Goal: Task Accomplishment & Management: Manage account settings

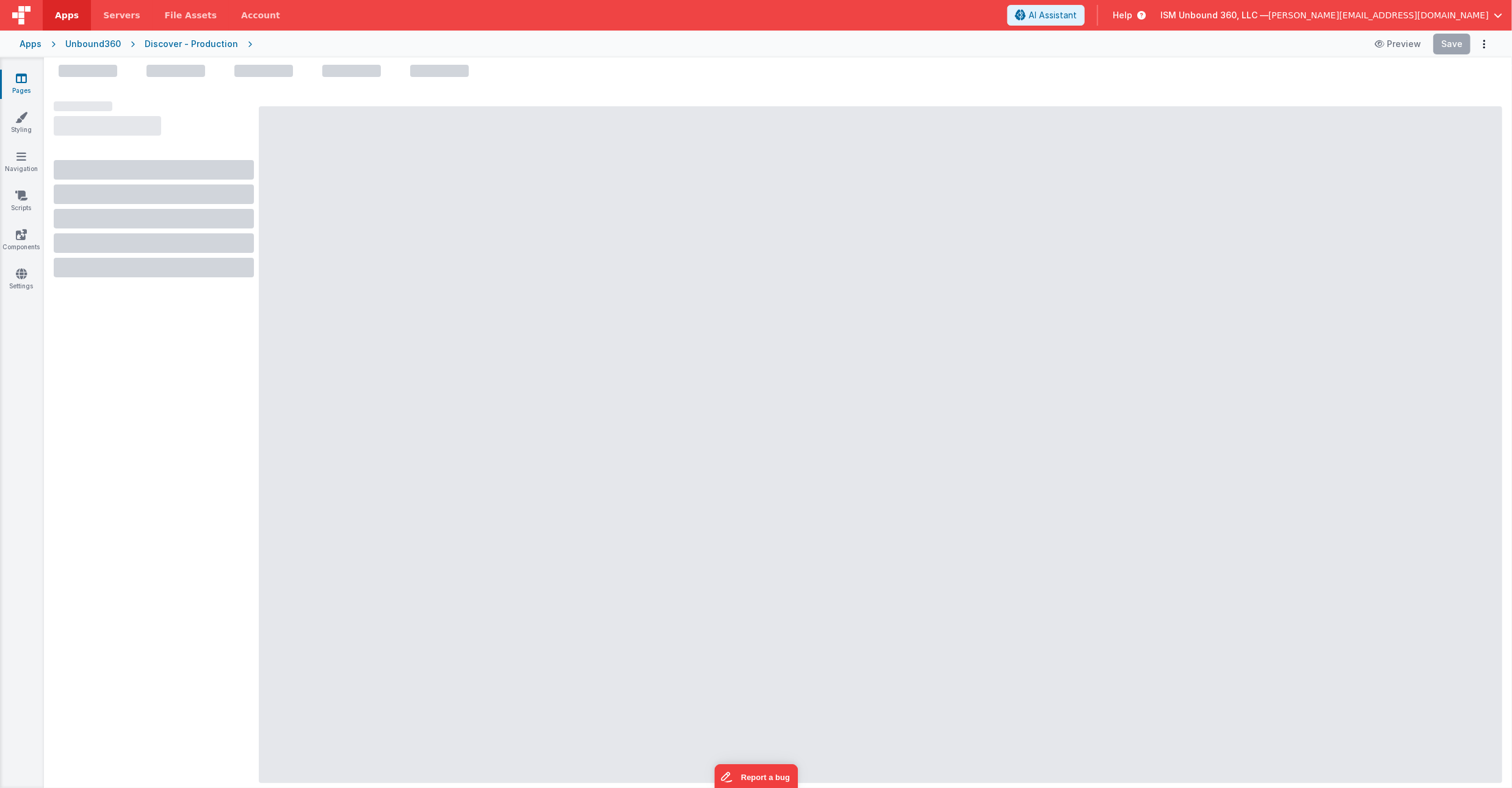
click at [1502, 16] on div "AI Assistant Help ISM Unbound 360, LLC — [PERSON_NAME][EMAIL_ADDRESS][DOMAIN_NA…" at bounding box center [1259, 15] width 505 height 21
click at [1501, 15] on span "button" at bounding box center [1498, 15] width 9 height 9
click at [1355, 99] on div "Account" at bounding box center [1404, 99] width 181 height 12
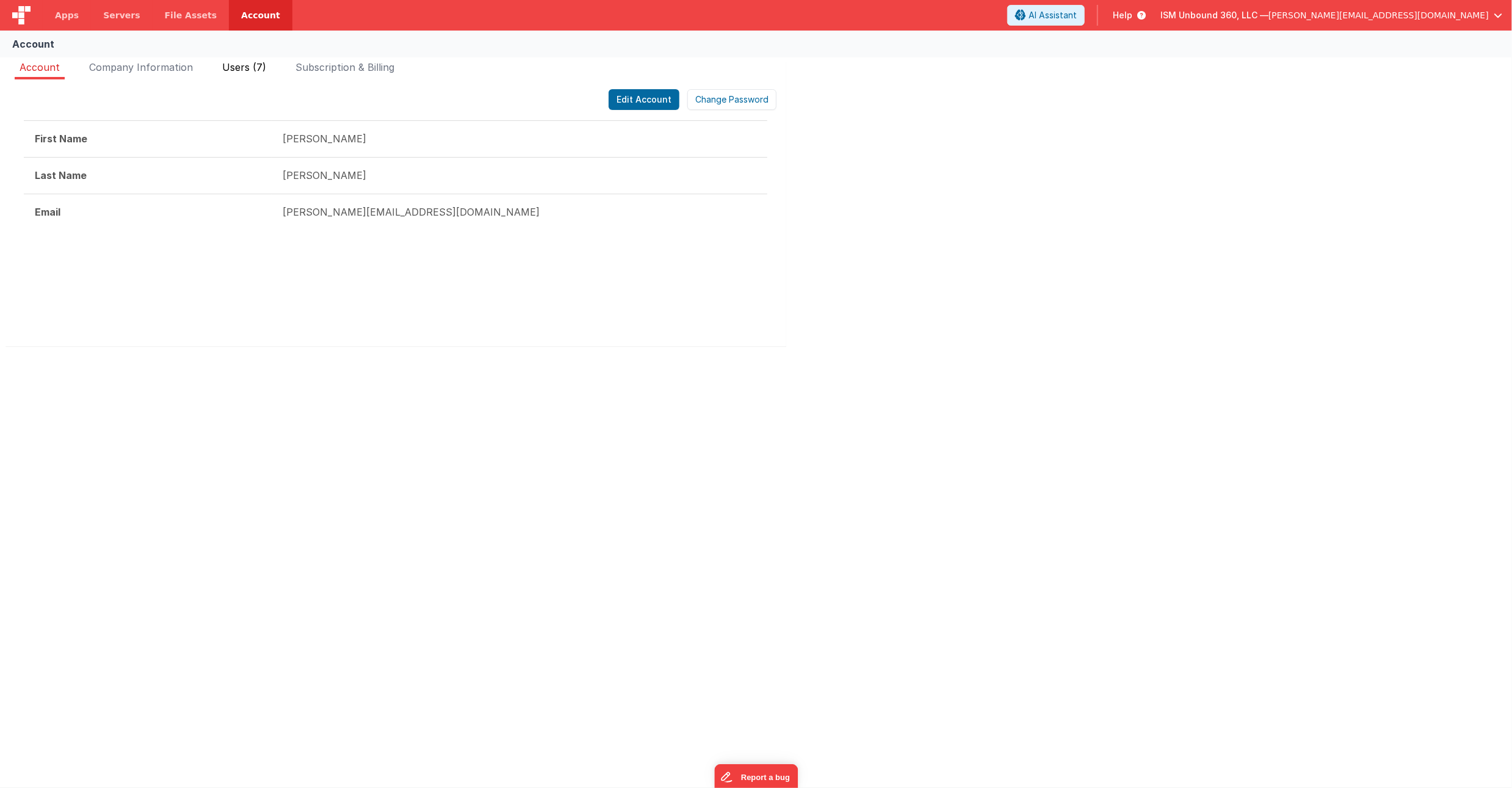
click at [249, 60] on li "Users (7)" at bounding box center [244, 70] width 53 height 20
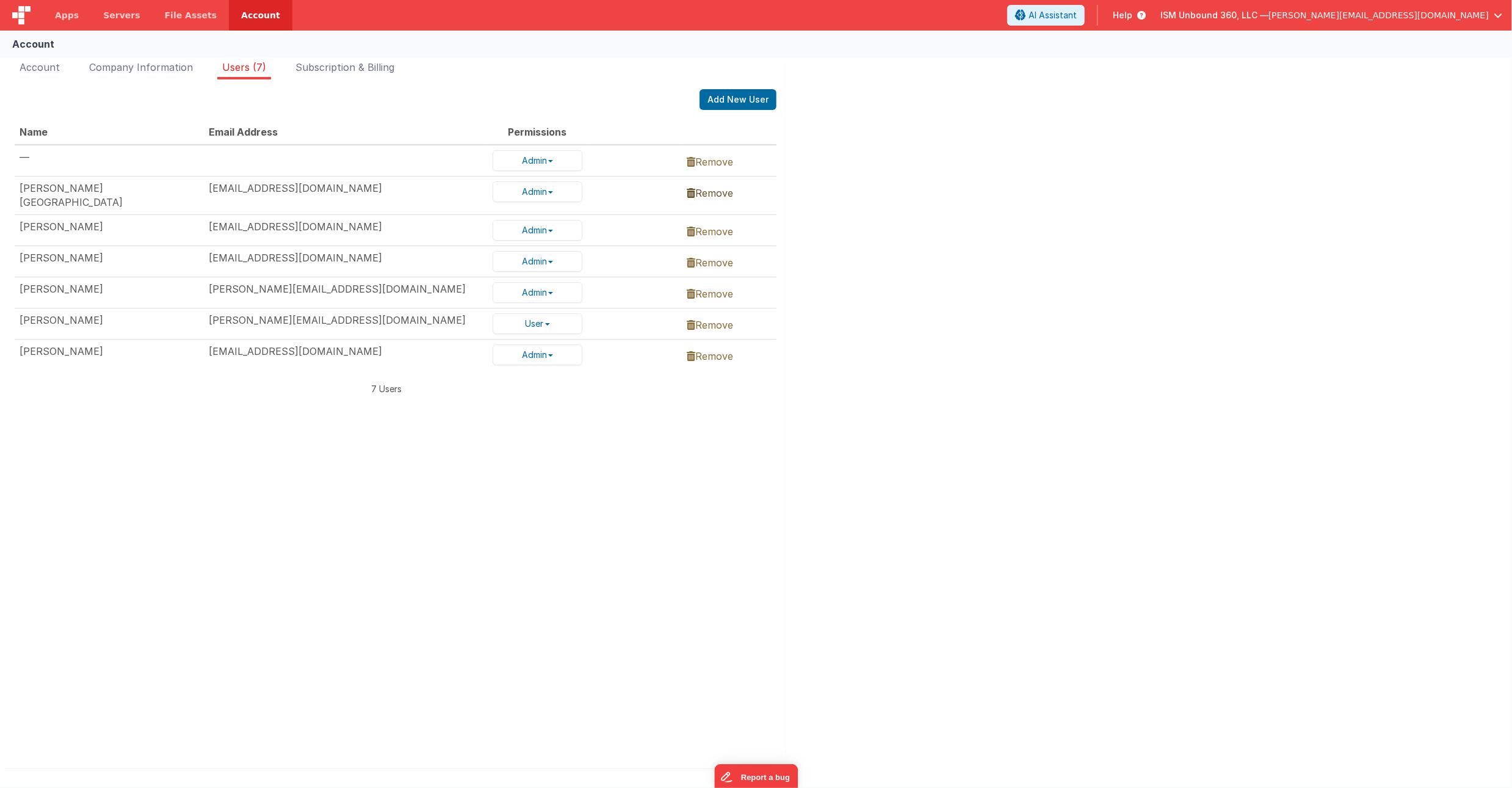
click at [691, 193] on icon at bounding box center [691, 193] width 9 height 10
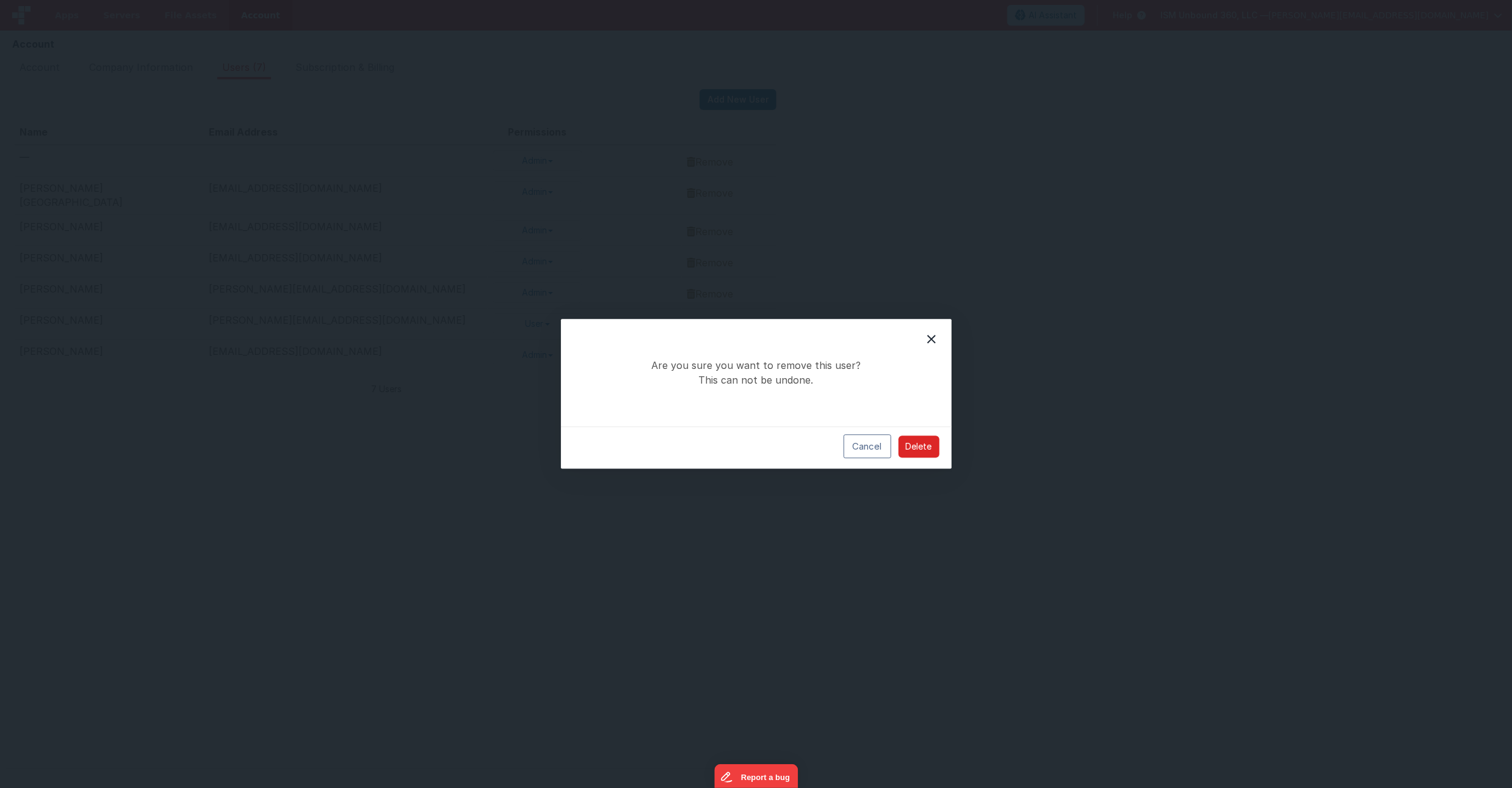
click at [914, 439] on button "Delete" at bounding box center [918, 446] width 41 height 22
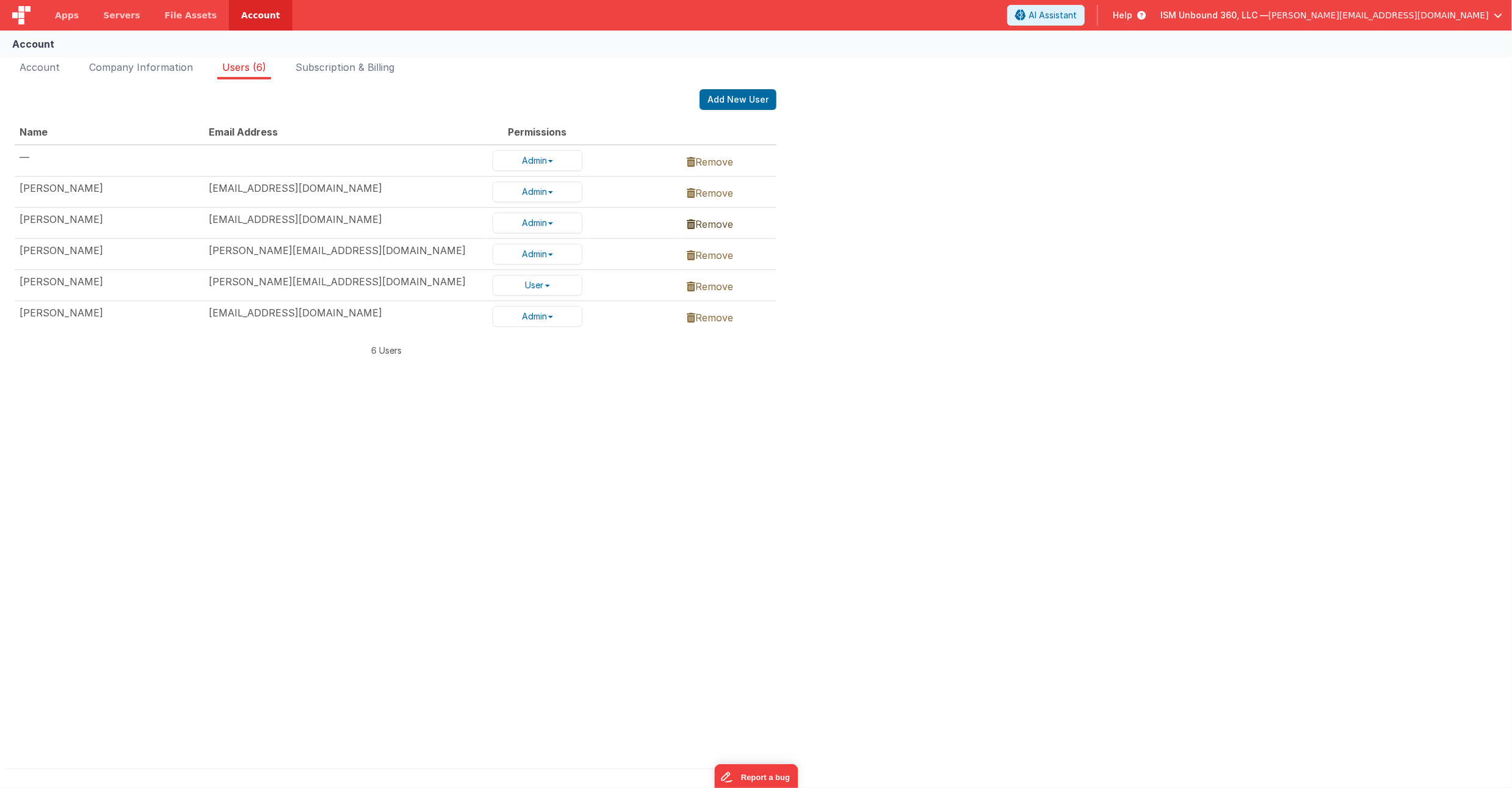
click at [714, 227] on link "Remove" at bounding box center [710, 224] width 46 height 12
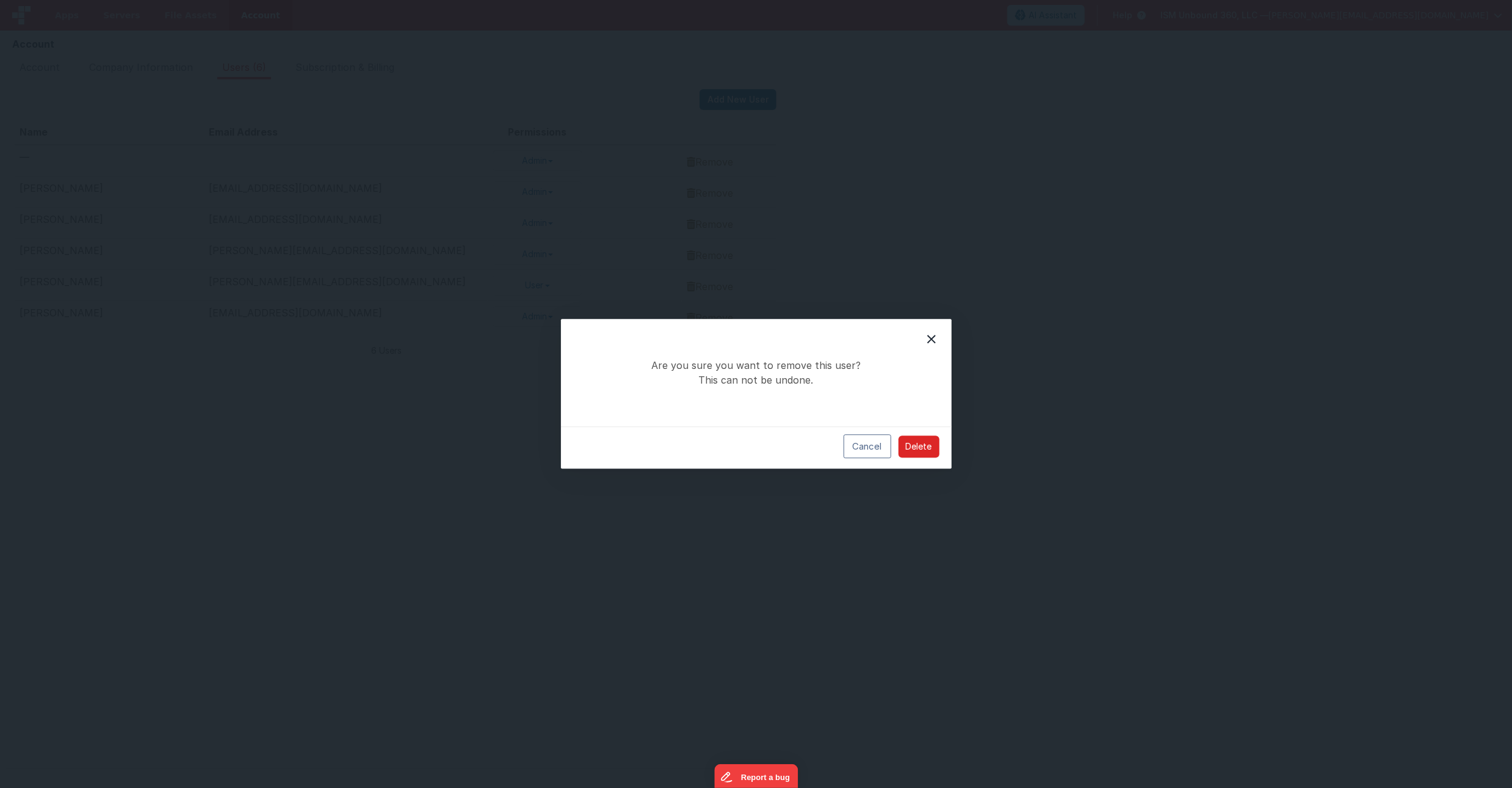
click at [920, 447] on button "Delete" at bounding box center [918, 446] width 41 height 22
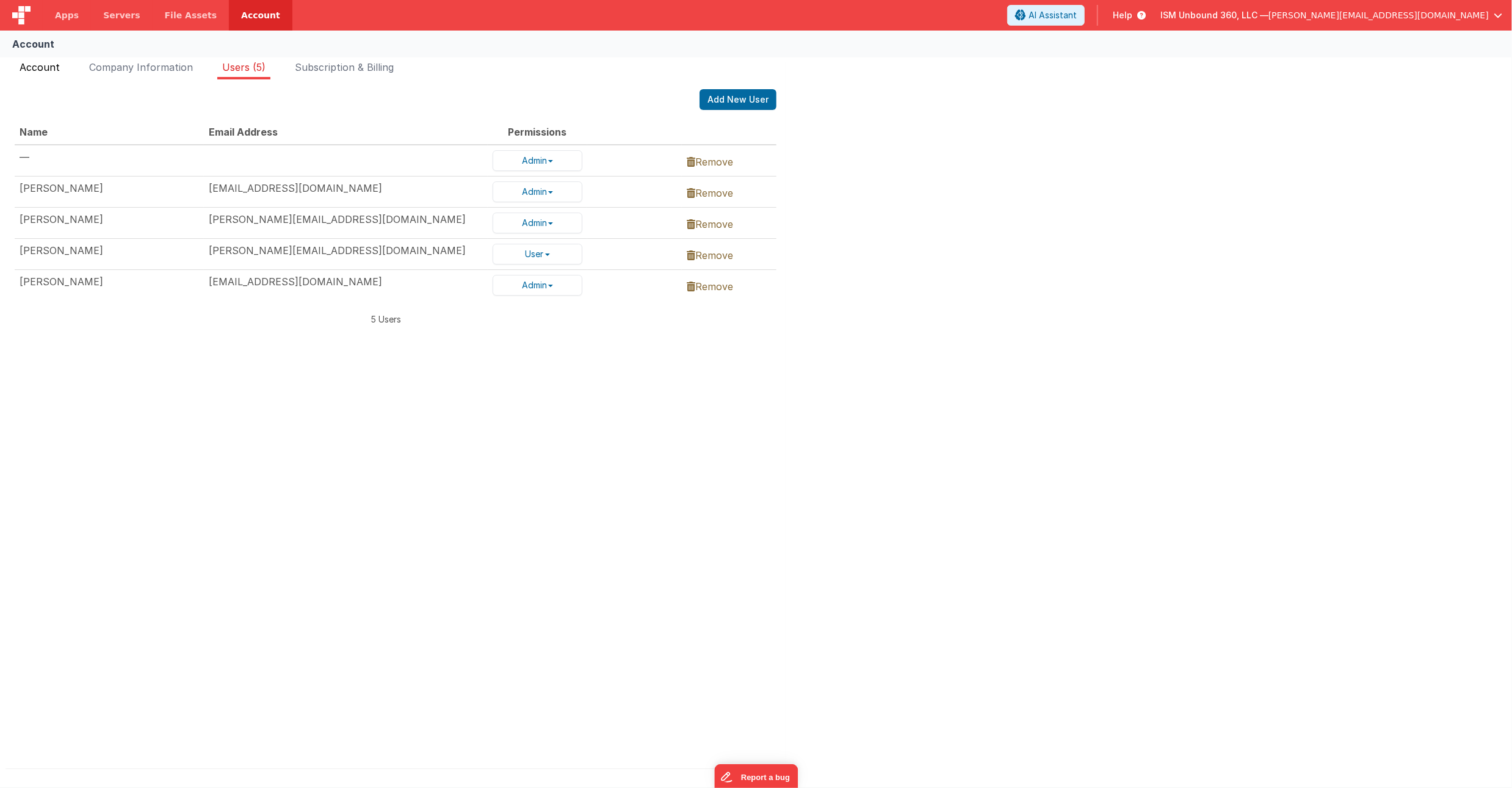
click at [43, 73] on li "Account" at bounding box center [40, 70] width 50 height 20
